Goal: Information Seeking & Learning: Learn about a topic

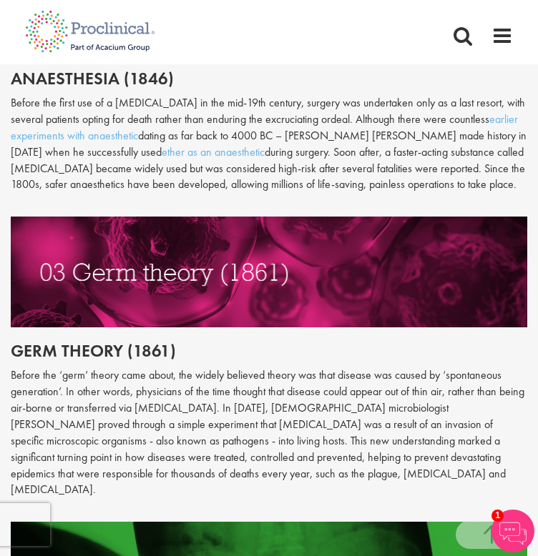
scroll to position [1617, 0]
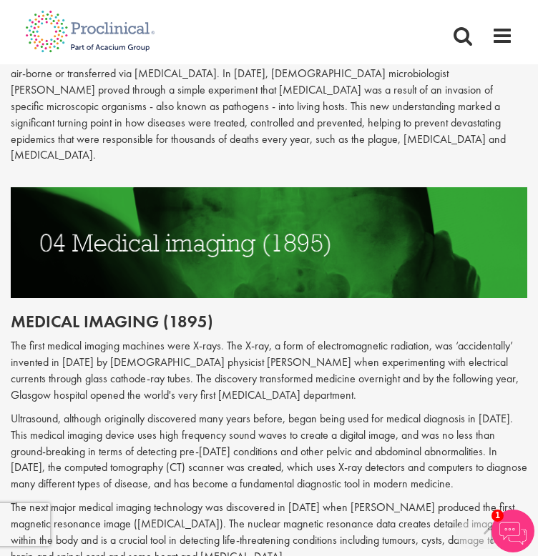
click at [138, 312] on h2 "Medical imaging (1895)" at bounding box center [269, 321] width 516 height 19
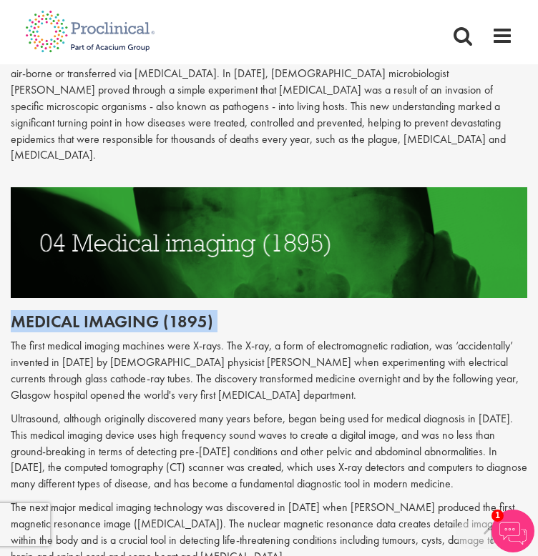
click at [138, 312] on h2 "Medical imaging (1895)" at bounding box center [269, 321] width 516 height 19
click at [163, 312] on h2 "Medical imaging (1895)" at bounding box center [269, 321] width 516 height 19
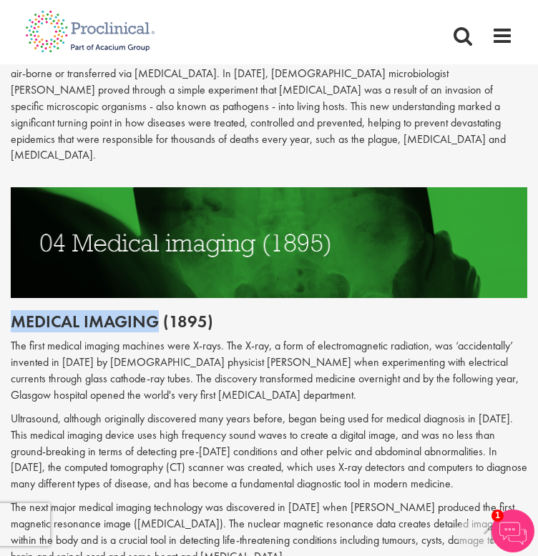
drag, startPoint x: 159, startPoint y: 292, endPoint x: 6, endPoint y: 287, distance: 153.1
copy h2 "Medical imaging"
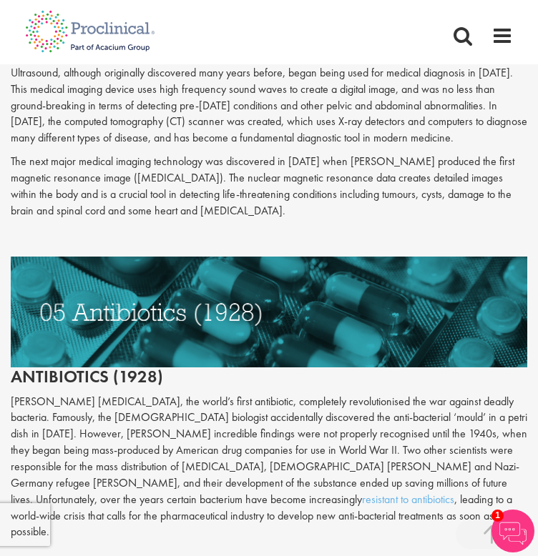
scroll to position [1964, 0]
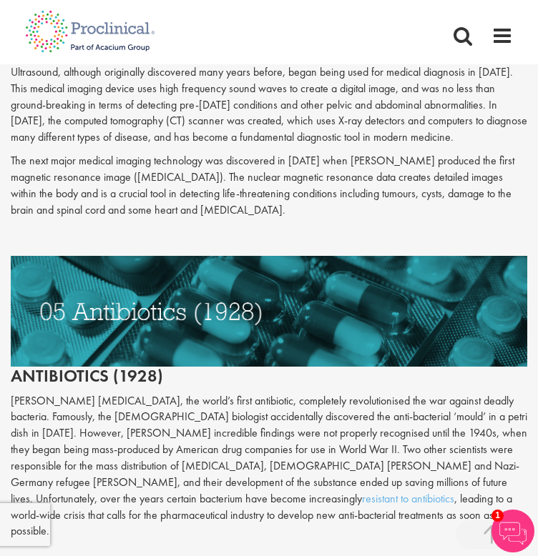
click at [217, 395] on p "[PERSON_NAME] [MEDICAL_DATA], the world’s first antibiotic, completely revoluti…" at bounding box center [269, 466] width 516 height 147
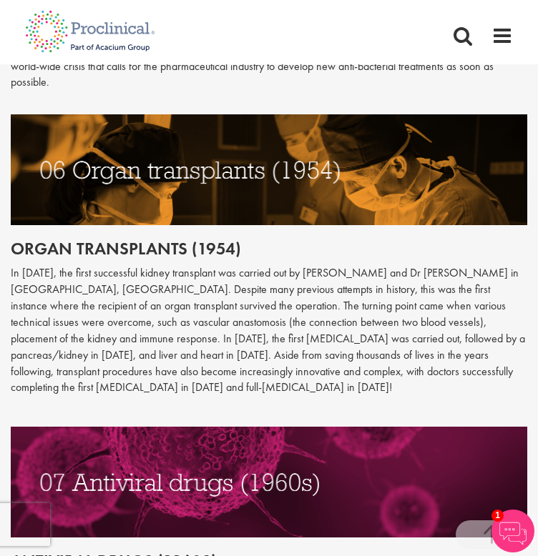
scroll to position [2414, 0]
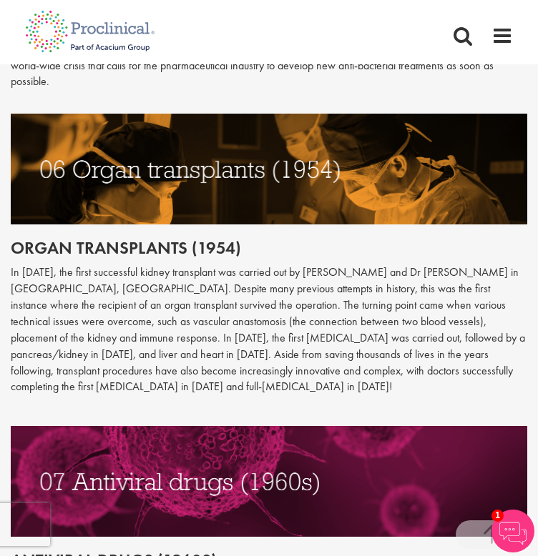
click at [148, 239] on h2 "Organ transplants (1954)" at bounding box center [269, 248] width 516 height 19
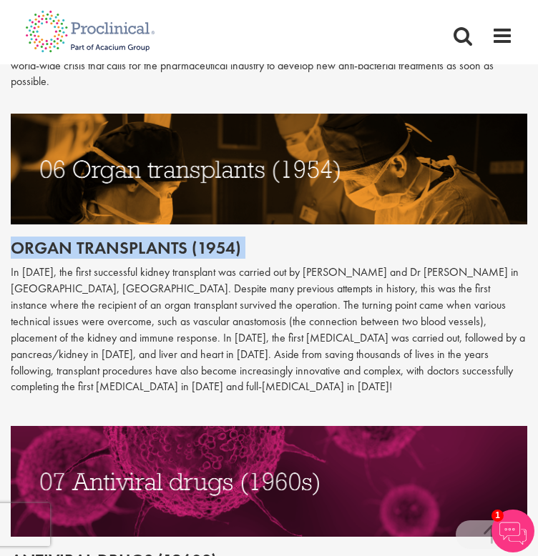
click at [148, 239] on h2 "Organ transplants (1954)" at bounding box center [269, 248] width 516 height 19
copy div "Organ transplants (1954)"
